Goal: Navigation & Orientation: Find specific page/section

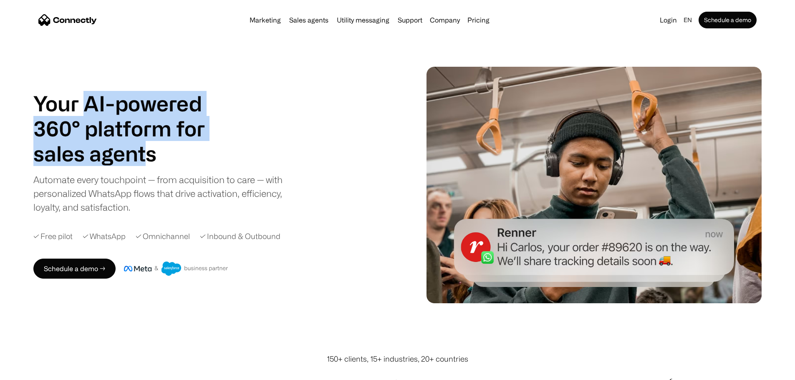
drag, startPoint x: 123, startPoint y: 103, endPoint x: 210, endPoint y: 169, distance: 109.4
click at [207, 166] on div "Your AI-powered 360° platform for sales agents support utility sales agents" at bounding box center [129, 128] width 192 height 75
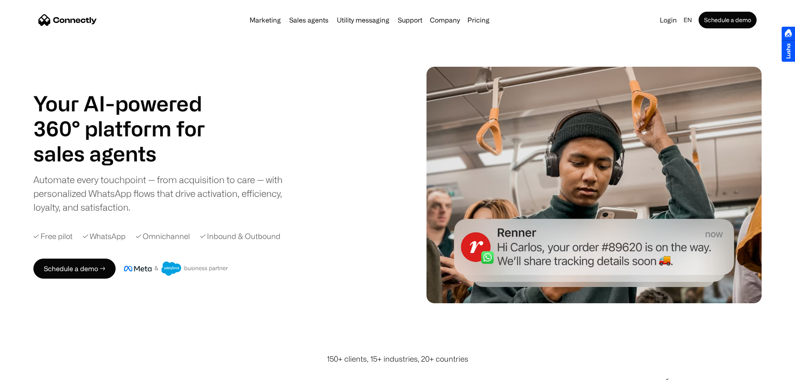
click at [222, 166] on h1 "sales agents" at bounding box center [129, 153] width 192 height 25
click at [363, 25] on div "Marketing Sales agents Utility messaging Support Company About us Careers Conta…" at bounding box center [369, 20] width 247 height 12
click at [338, 67] on div "Your AI-powered 360° platform for sales agents support utility sales agents Sli…" at bounding box center [397, 185] width 728 height 237
click at [493, 23] on link "Pricing" at bounding box center [478, 20] width 29 height 7
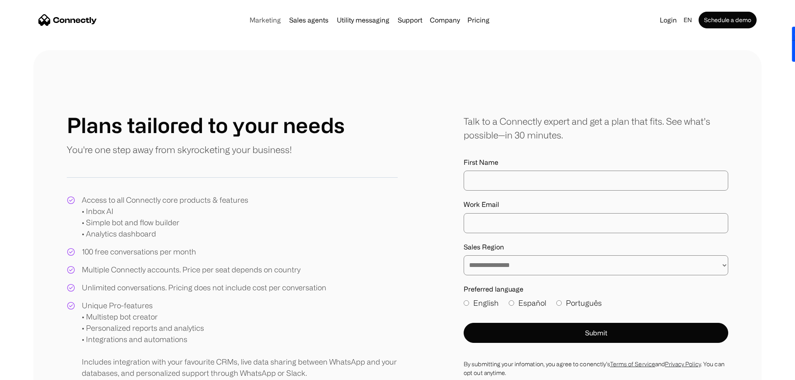
click at [246, 23] on link "Marketing" at bounding box center [265, 20] width 38 height 7
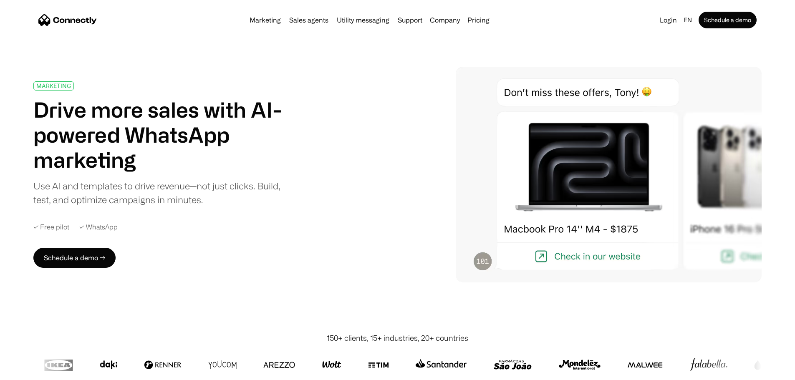
click at [97, 26] on img "home" at bounding box center [67, 20] width 58 height 12
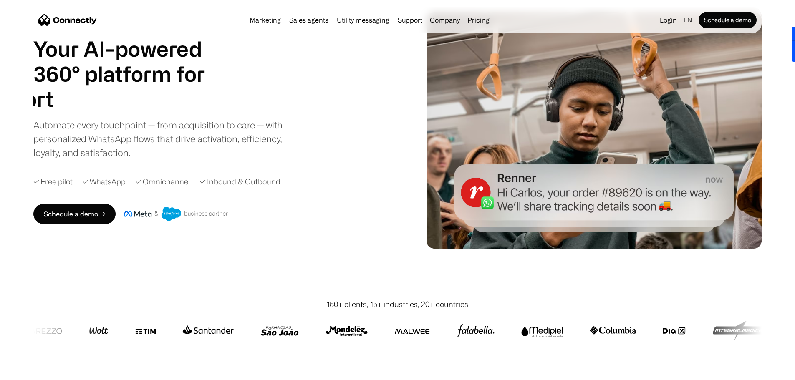
drag, startPoint x: 412, startPoint y: 221, endPoint x: 429, endPoint y: 111, distance: 111.1
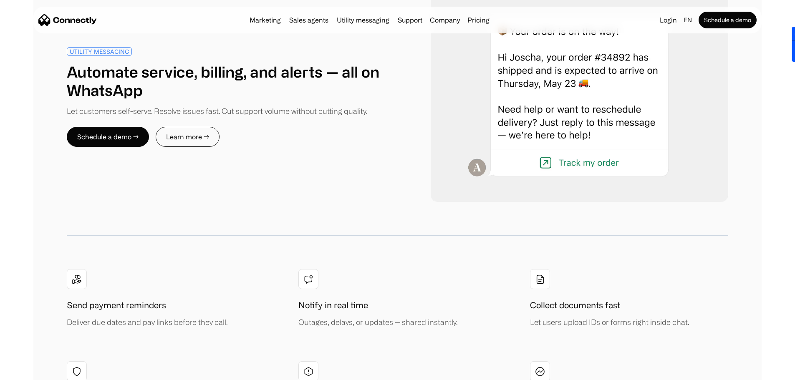
drag, startPoint x: 406, startPoint y: 158, endPoint x: 415, endPoint y: 362, distance: 204.7
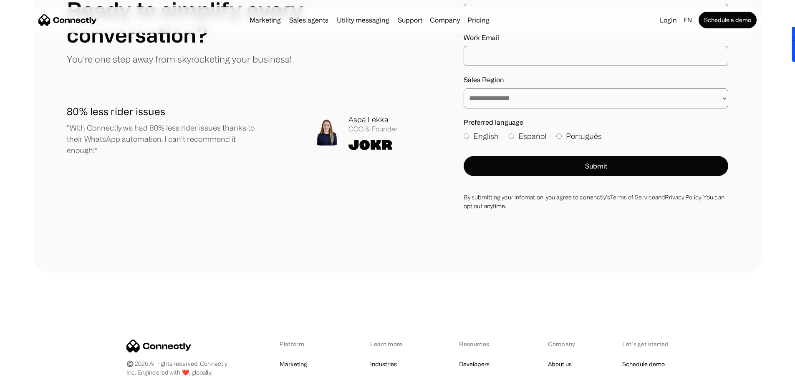
click at [568, 377] on link "Careers" at bounding box center [558, 383] width 21 height 12
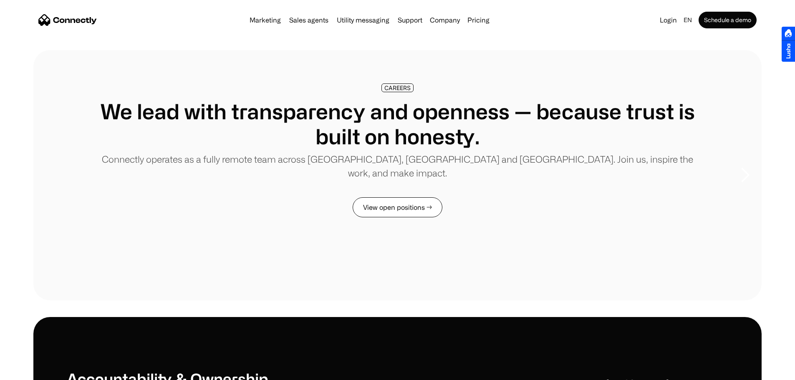
click at [403, 218] on link "View open positions →" at bounding box center [398, 207] width 90 height 20
